Goal: Information Seeking & Learning: Learn about a topic

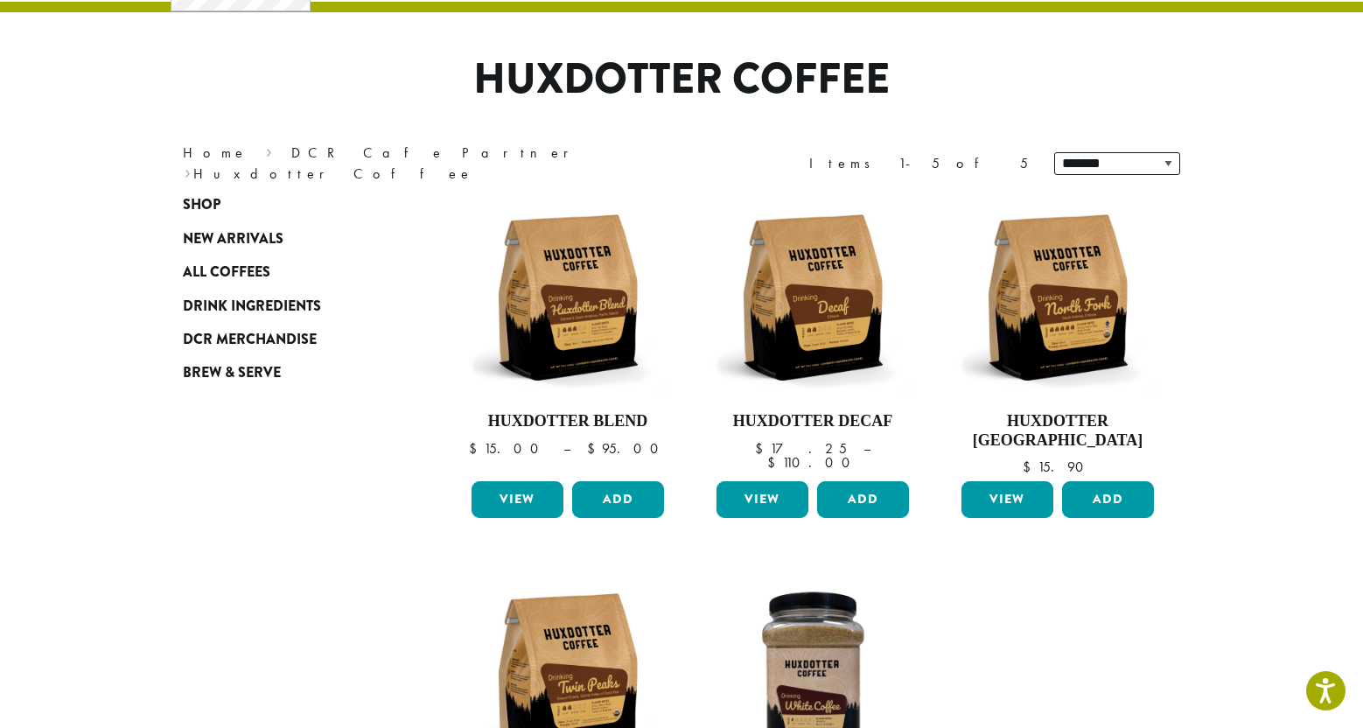
scroll to position [105, 0]
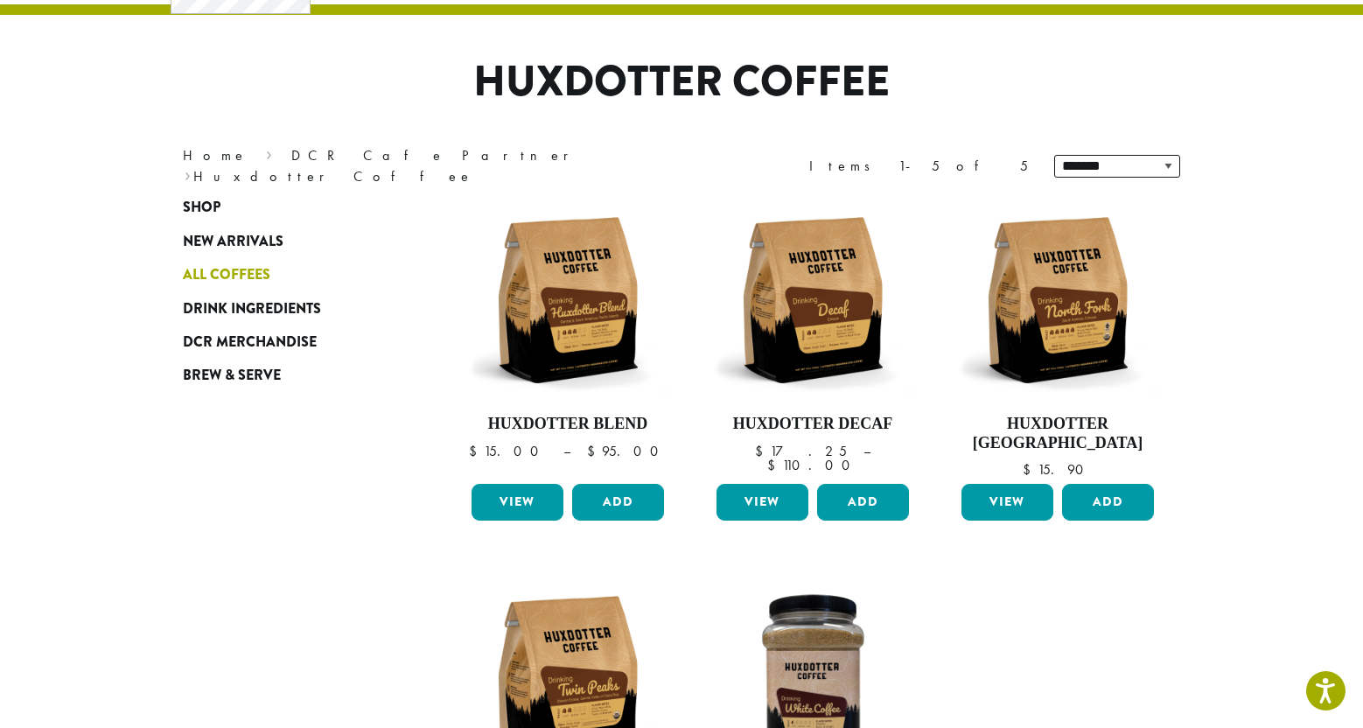
click at [183, 286] on span "All Coffees" at bounding box center [226, 275] width 87 height 22
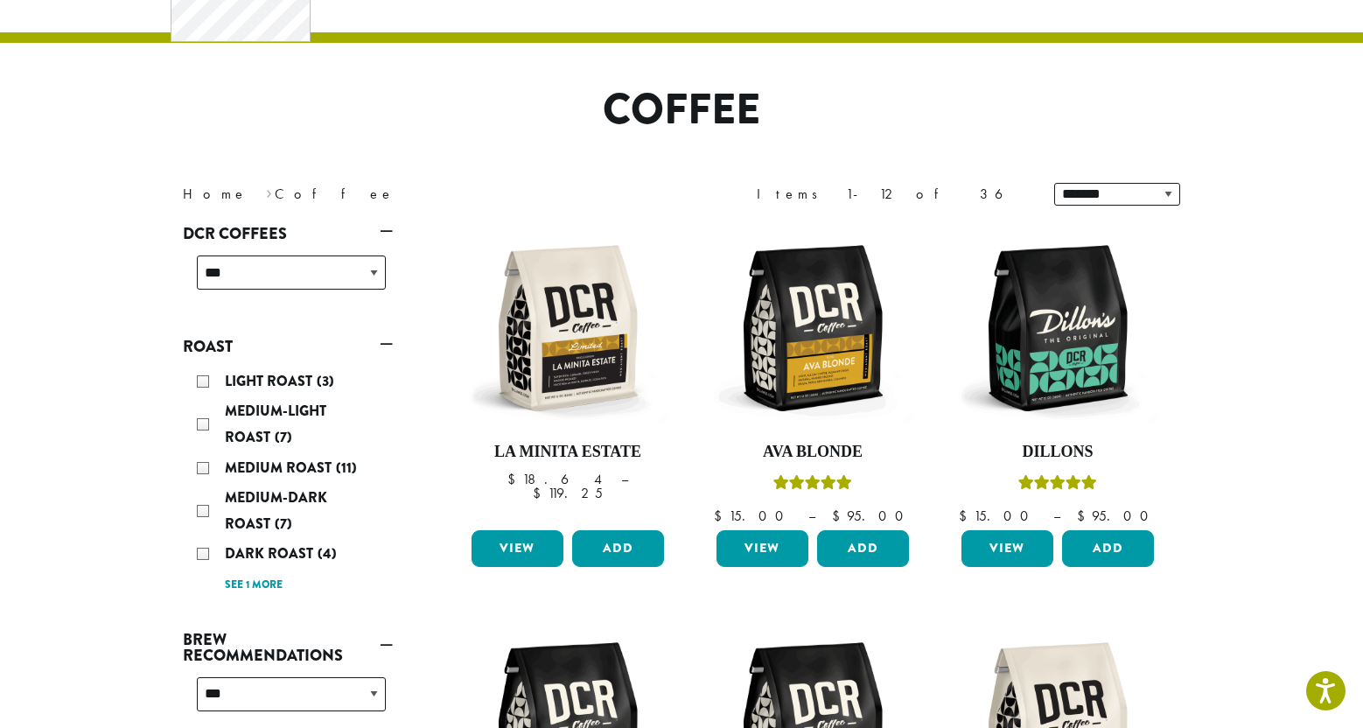
scroll to position [79, 0]
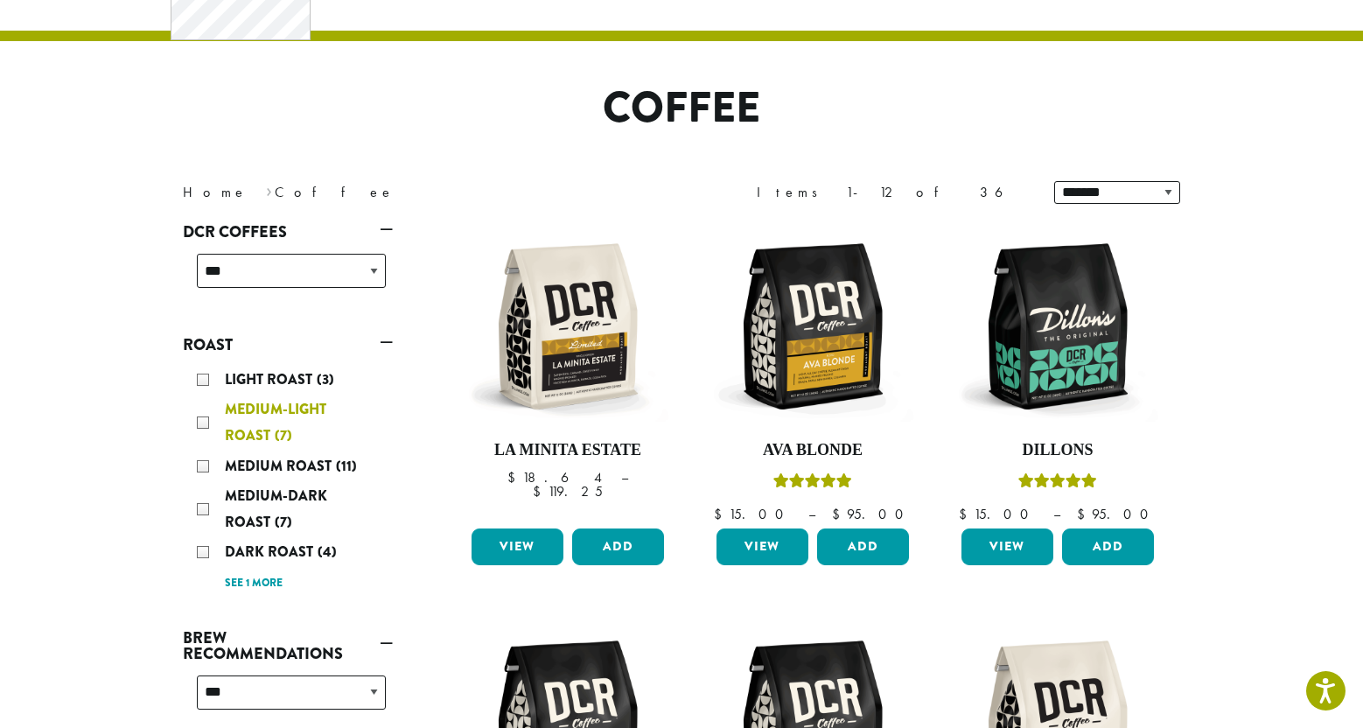
click at [197, 449] on div "Medium-Light Roast (7)" at bounding box center [291, 422] width 189 height 52
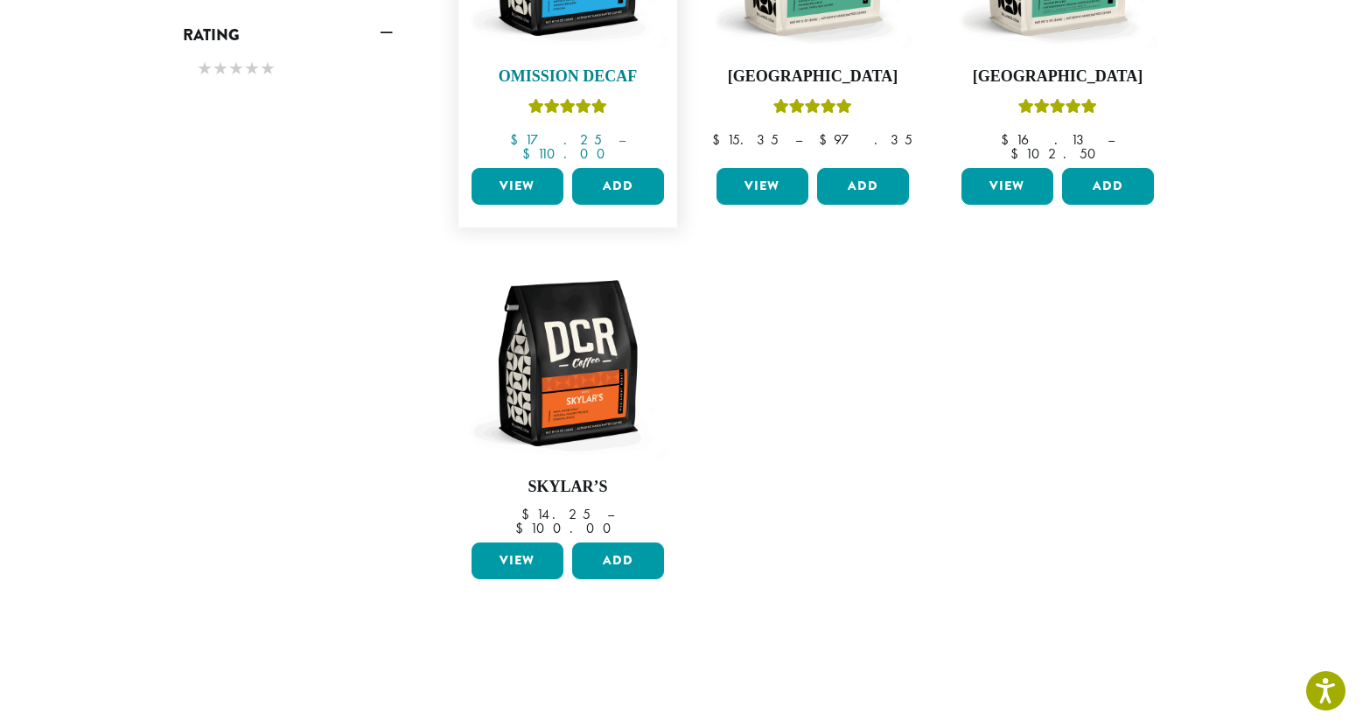
scroll to position [873, 0]
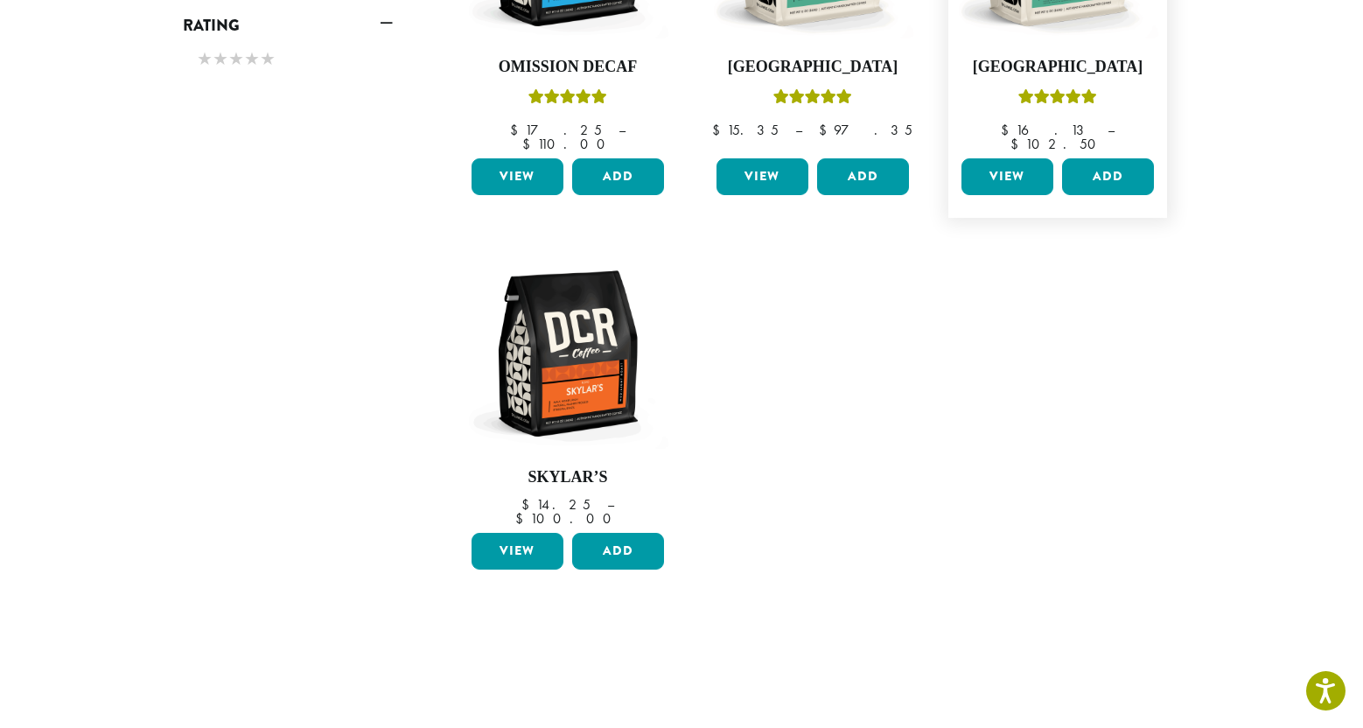
click at [1053, 195] on link "View" at bounding box center [1007, 176] width 92 height 37
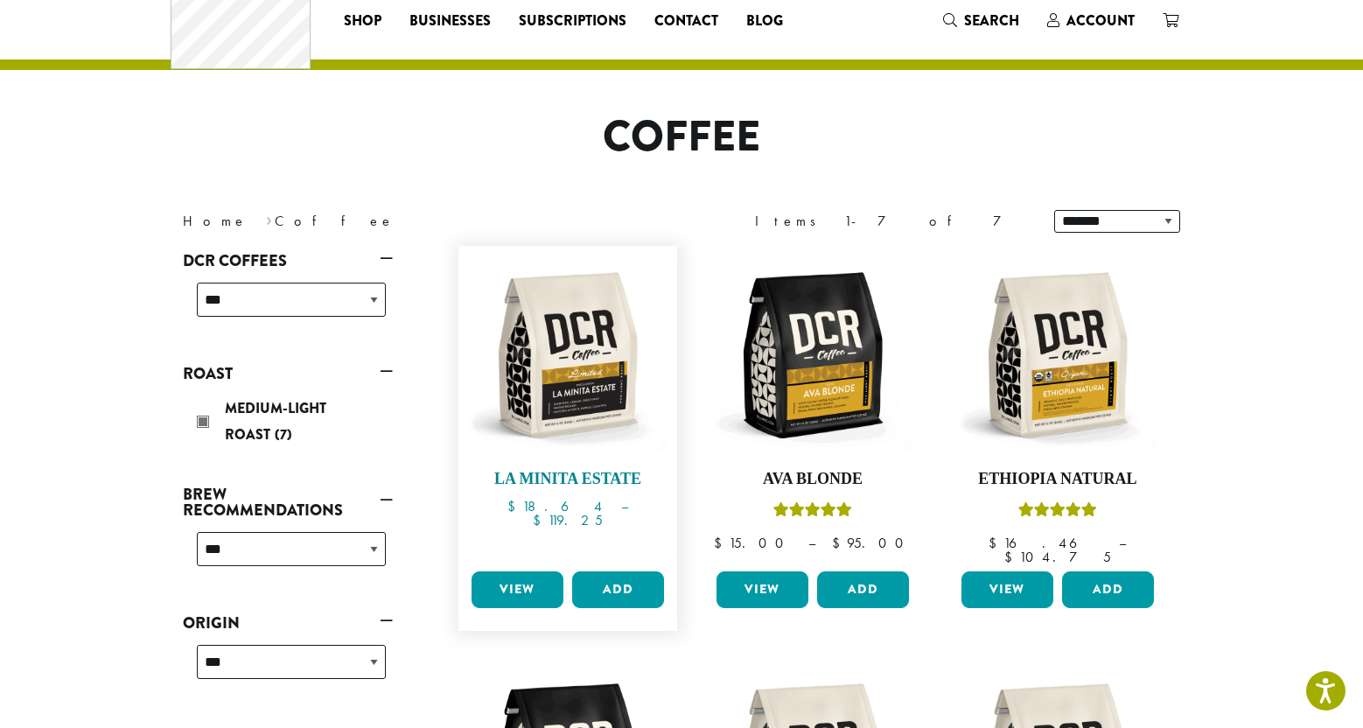
scroll to position [49, 0]
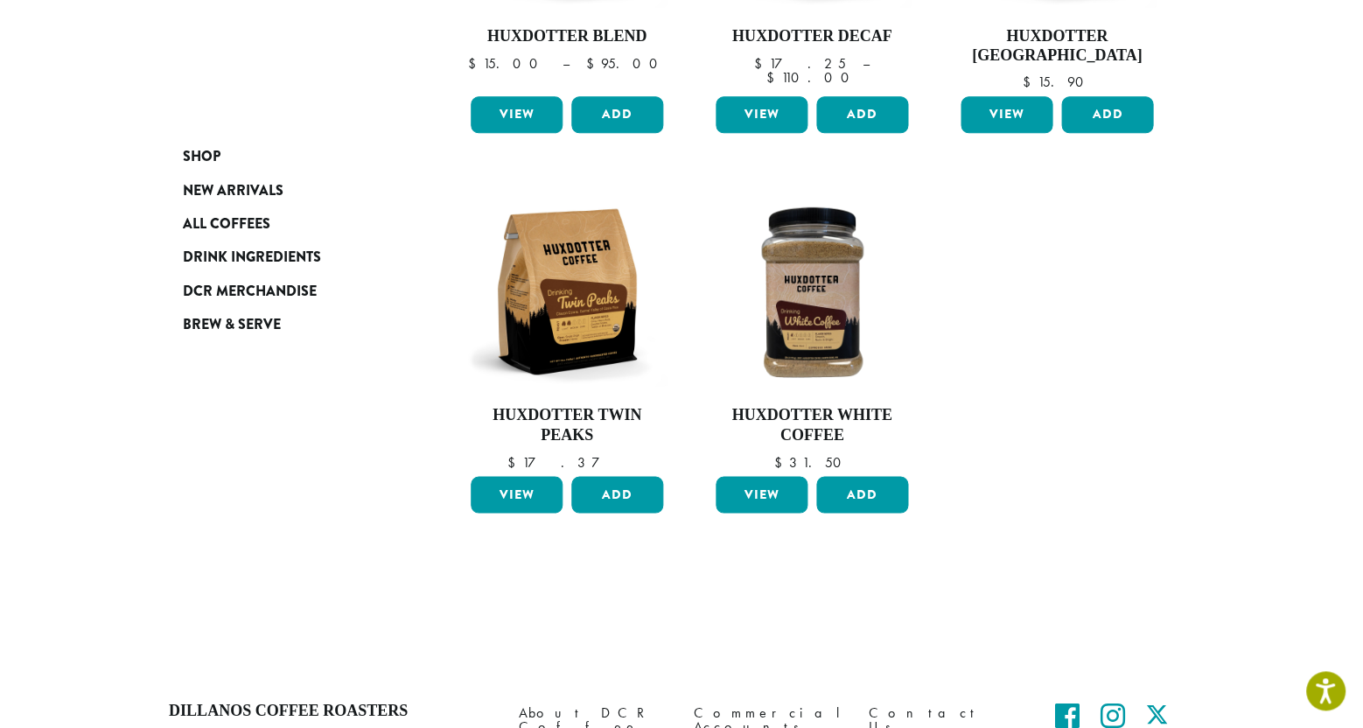
scroll to position [492, 0]
click at [183, 303] on span "DCR Merchandise" at bounding box center [250, 292] width 134 height 22
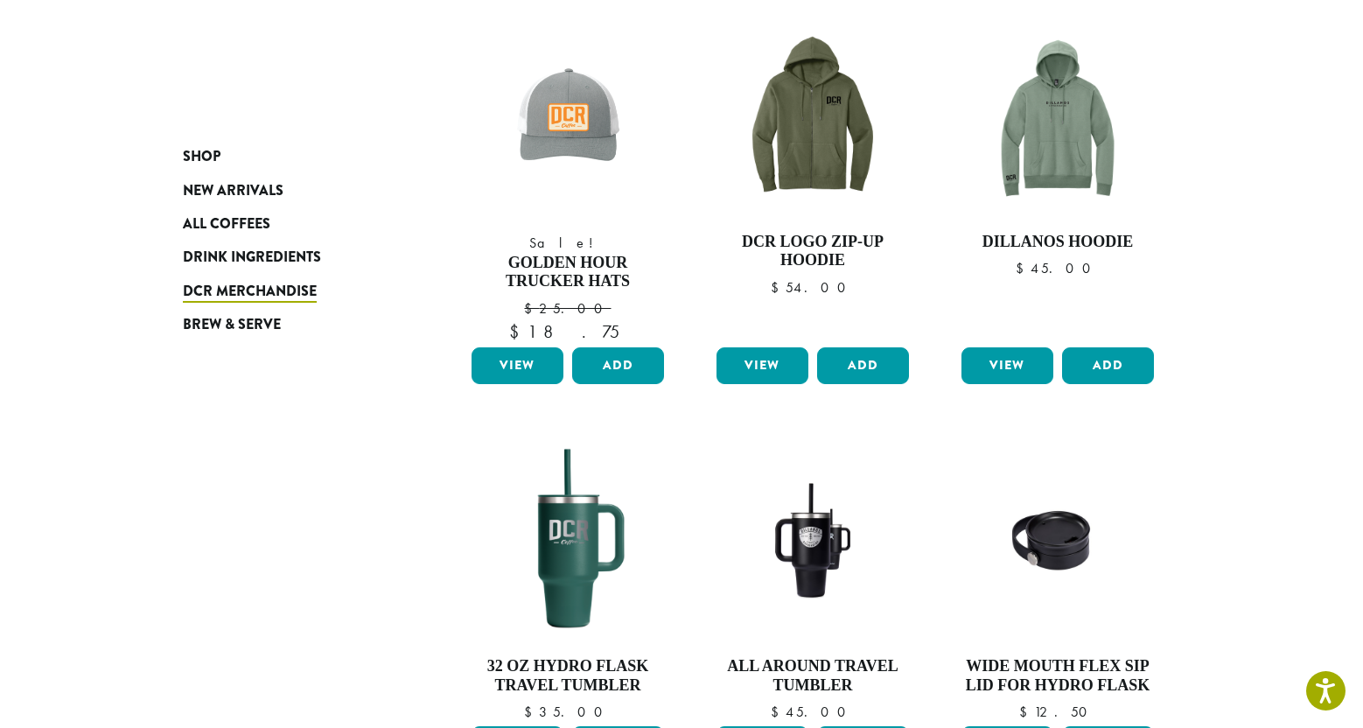
scroll to position [698, 0]
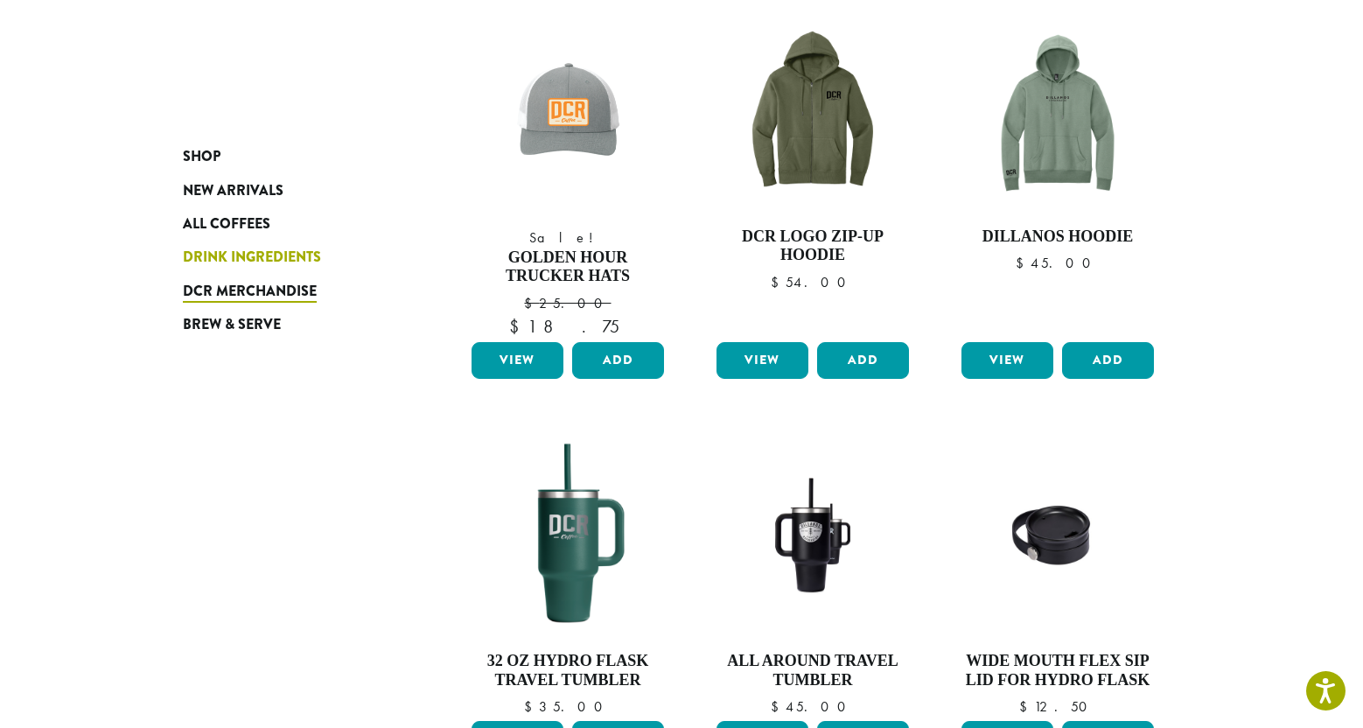
click at [183, 269] on span "Drink Ingredients" at bounding box center [252, 258] width 138 height 22
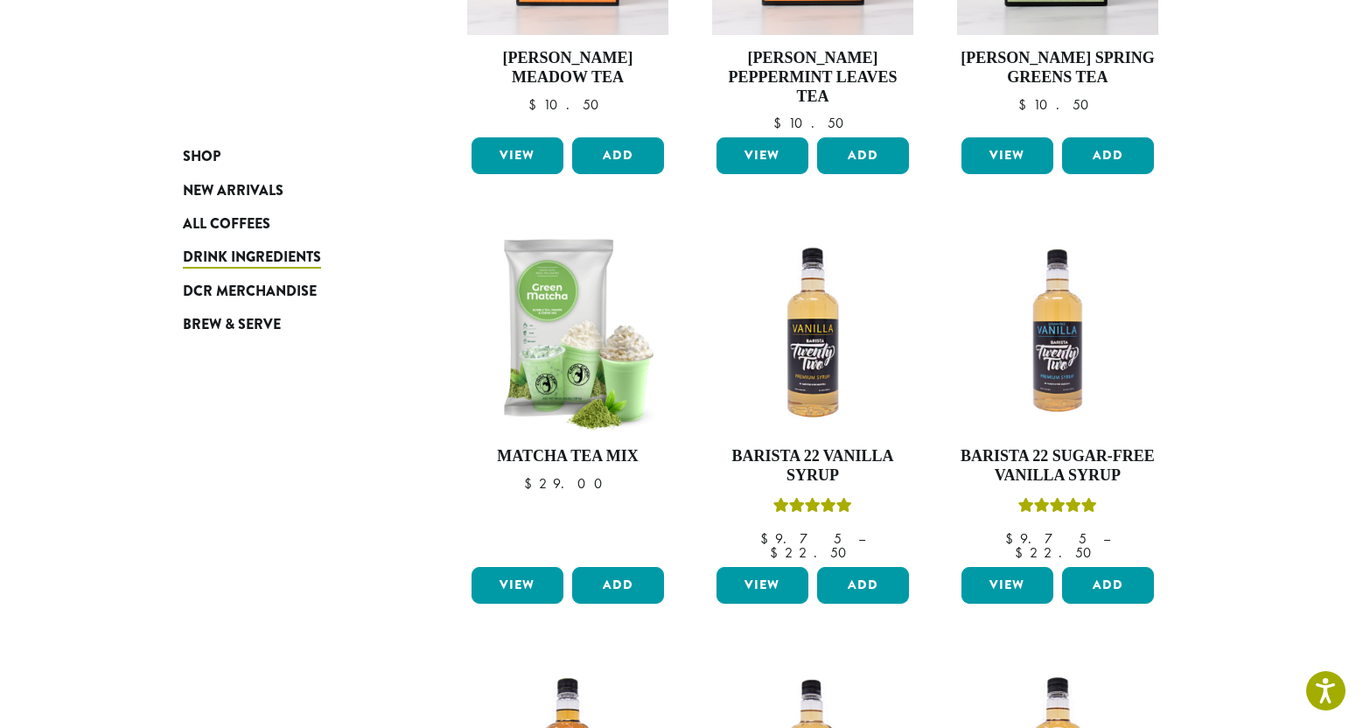
scroll to position [850, 0]
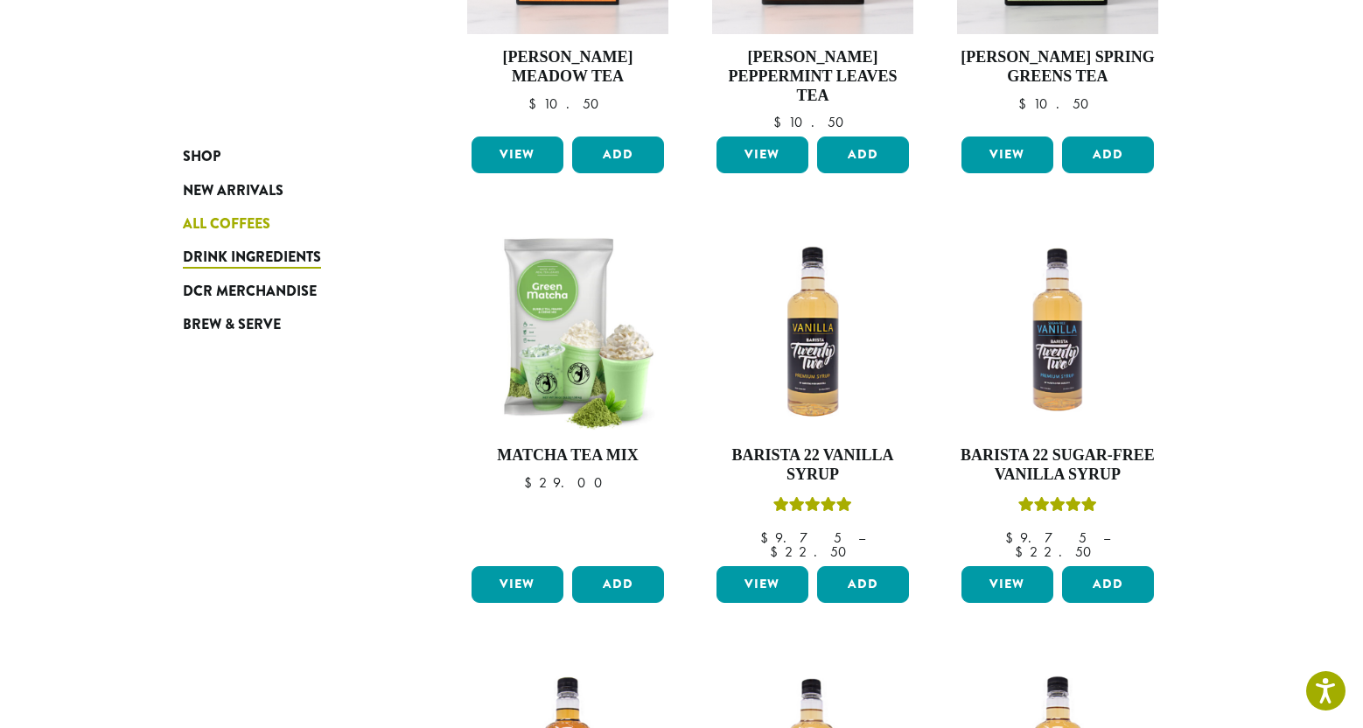
click at [183, 235] on span "All Coffees" at bounding box center [226, 224] width 87 height 22
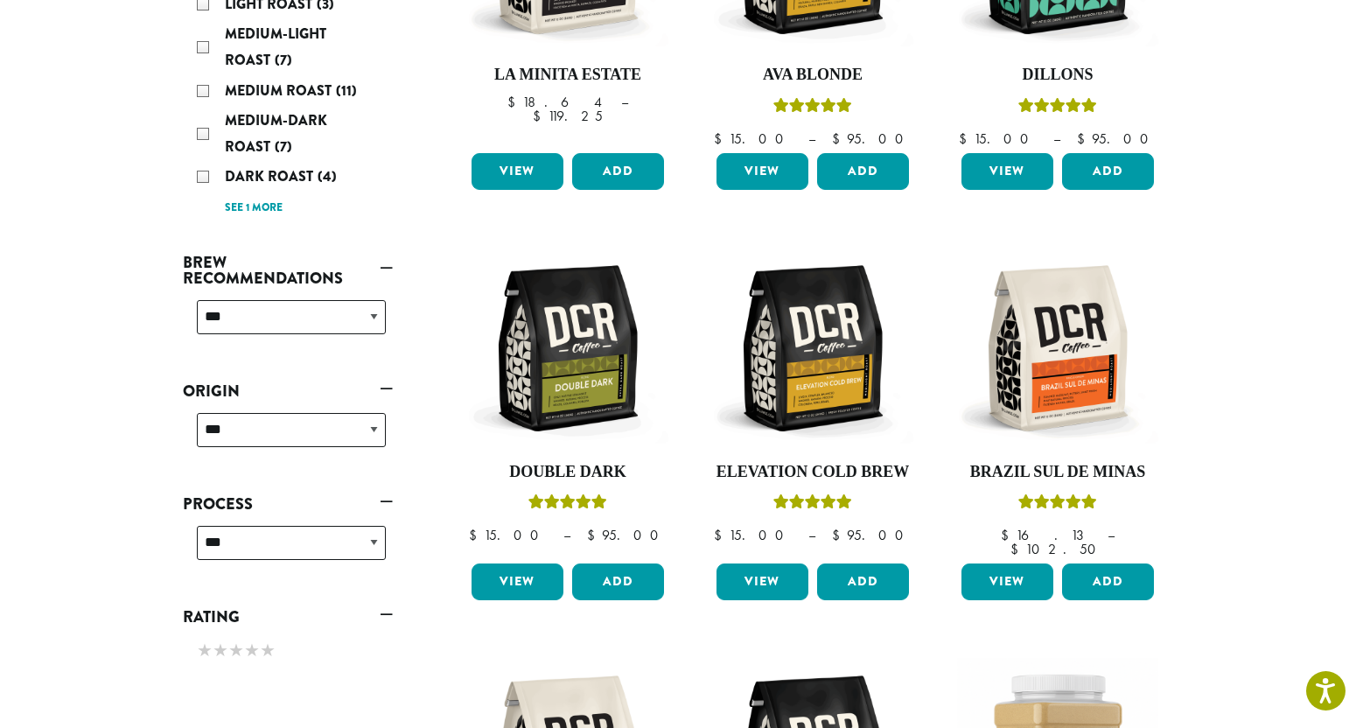
scroll to position [459, 0]
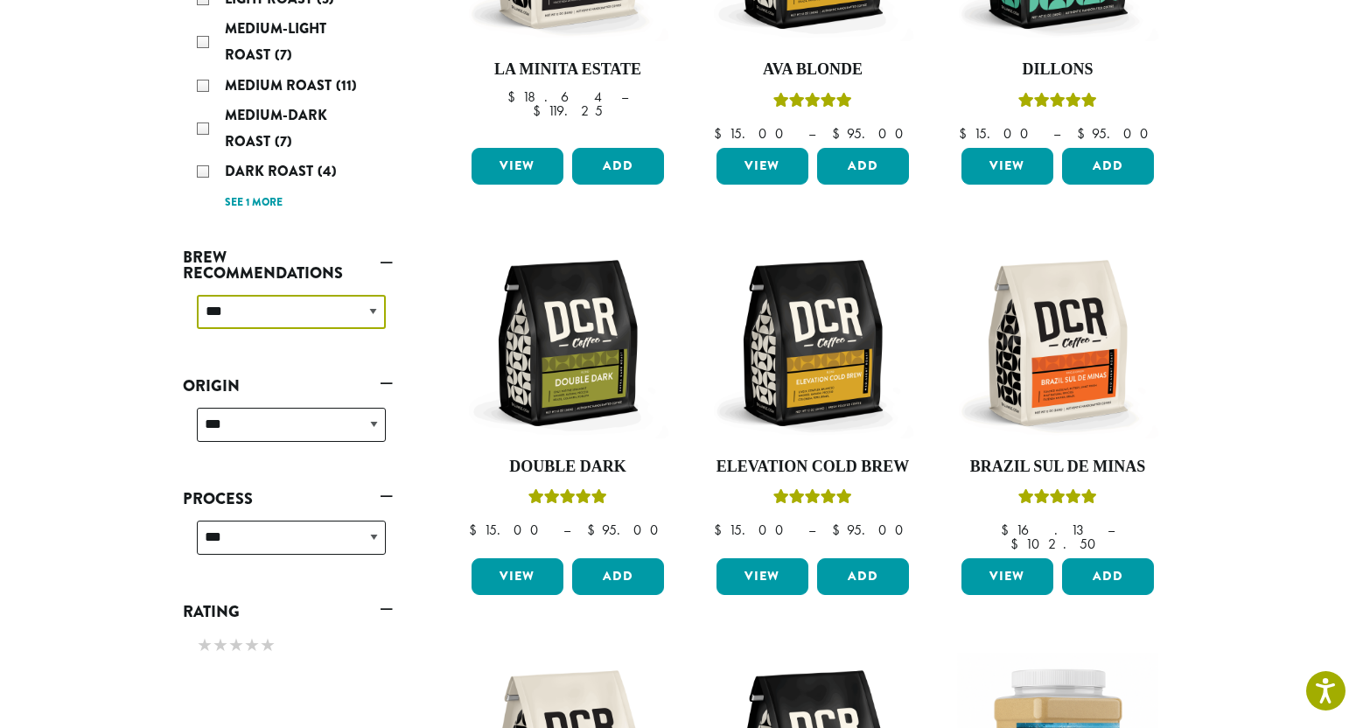
click at [214, 329] on select "**********" at bounding box center [291, 312] width 189 height 34
select select "**********"
click at [197, 329] on select "**********" at bounding box center [291, 312] width 189 height 34
